Goal: Task Accomplishment & Management: Manage account settings

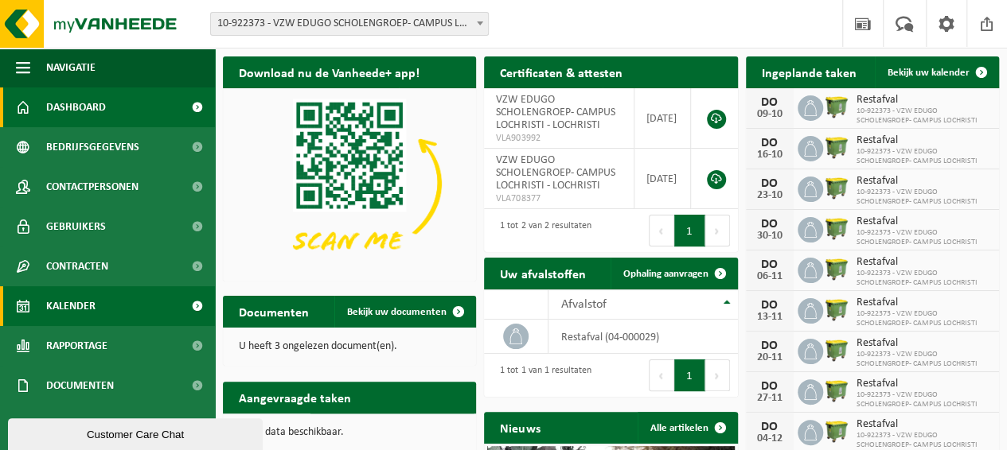
click at [84, 303] on span "Kalender" at bounding box center [70, 306] width 49 height 40
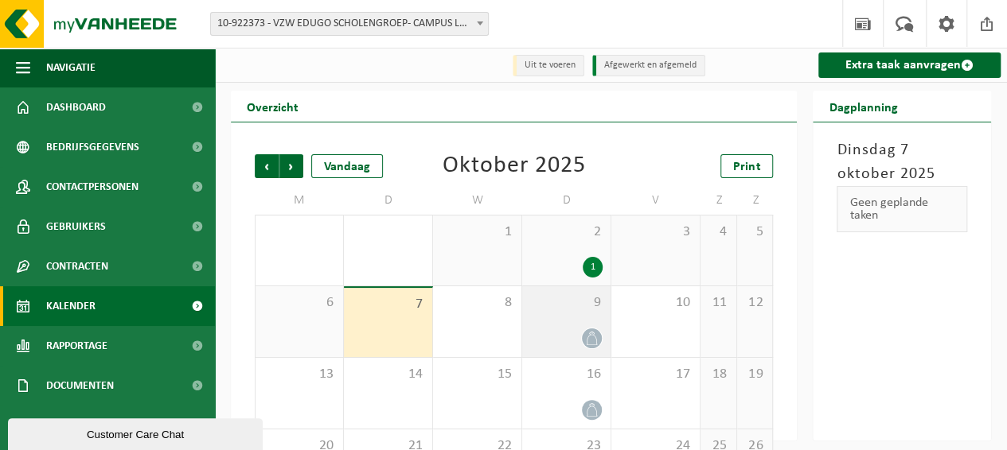
click at [591, 341] on icon at bounding box center [592, 339] width 14 height 14
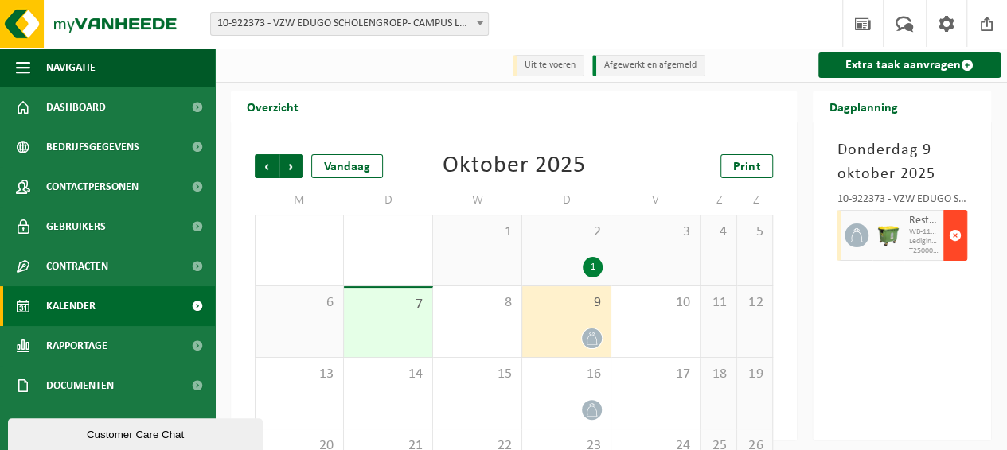
click at [956, 236] on span "button" at bounding box center [955, 236] width 13 height 32
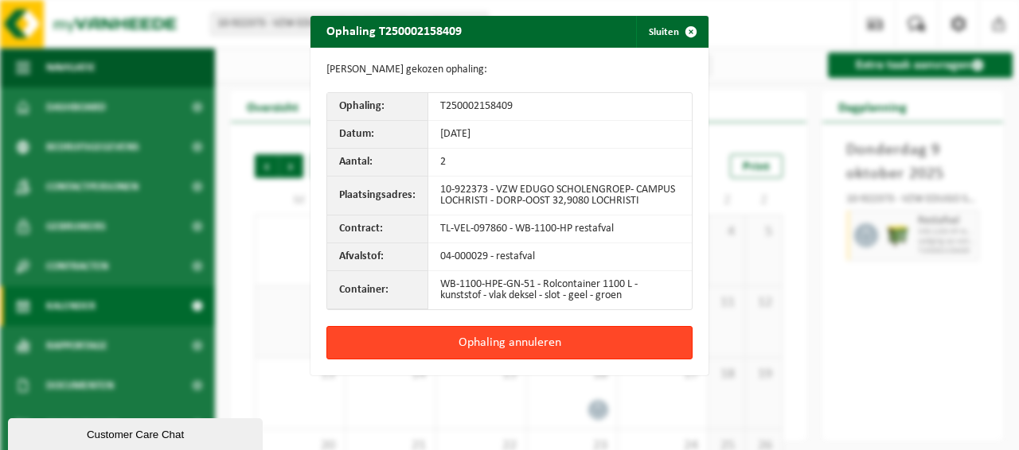
click at [517, 343] on button "Ophaling annuleren" at bounding box center [509, 342] width 366 height 33
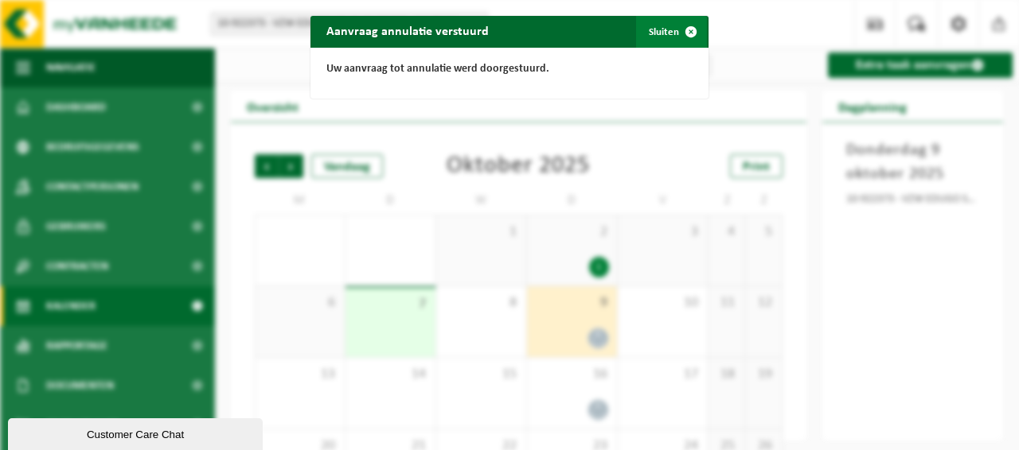
click at [653, 31] on button "Sluiten" at bounding box center [671, 32] width 71 height 32
